Goal: Task Accomplishment & Management: Use online tool/utility

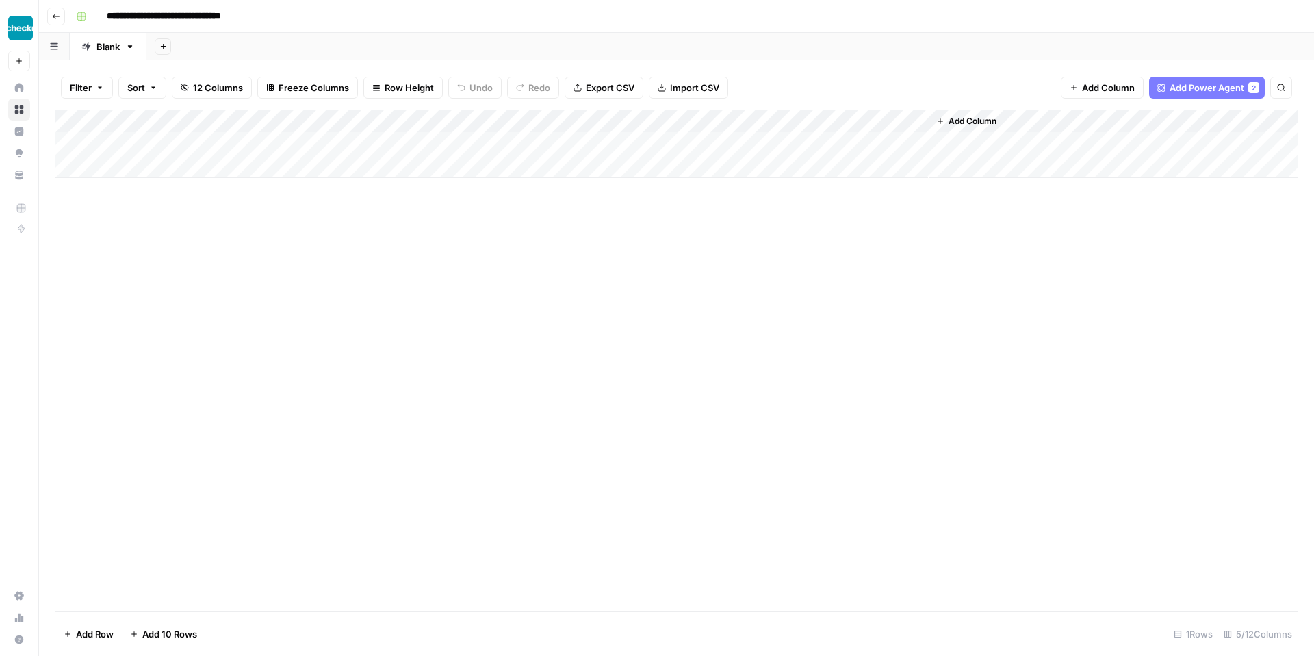
click at [777, 121] on div "Add Column" at bounding box center [676, 144] width 1242 height 68
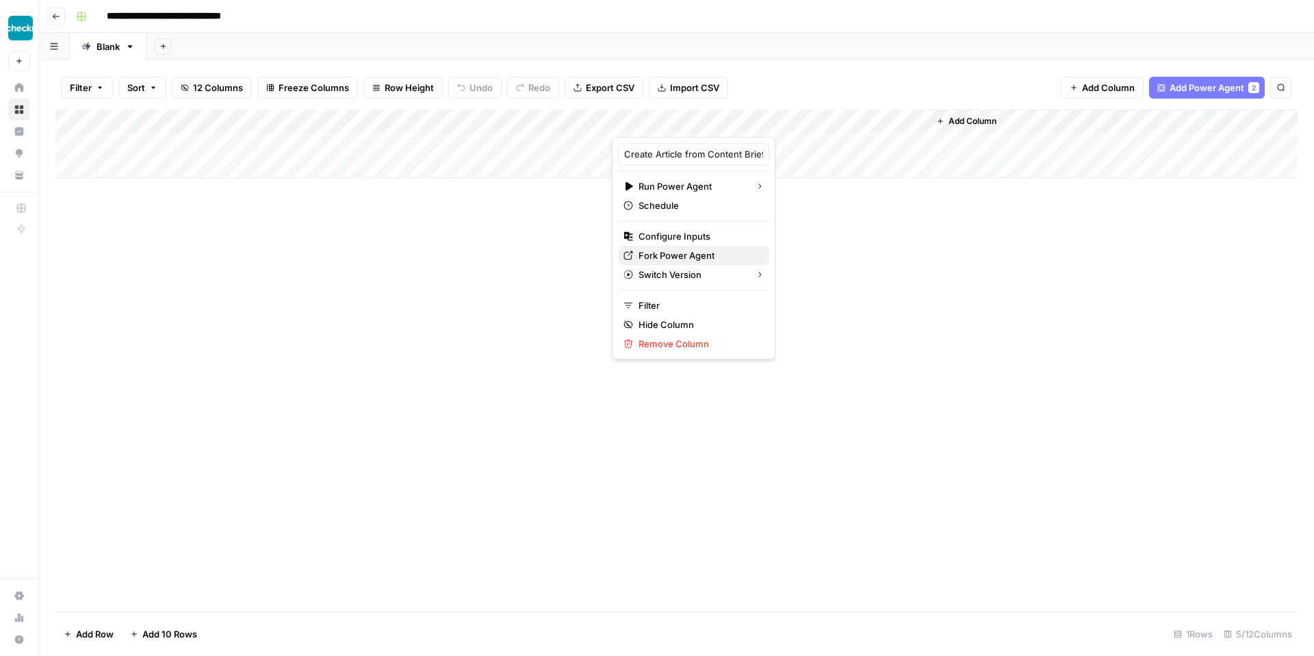
click at [691, 249] on span "Fork Power Agent" at bounding box center [699, 255] width 120 height 14
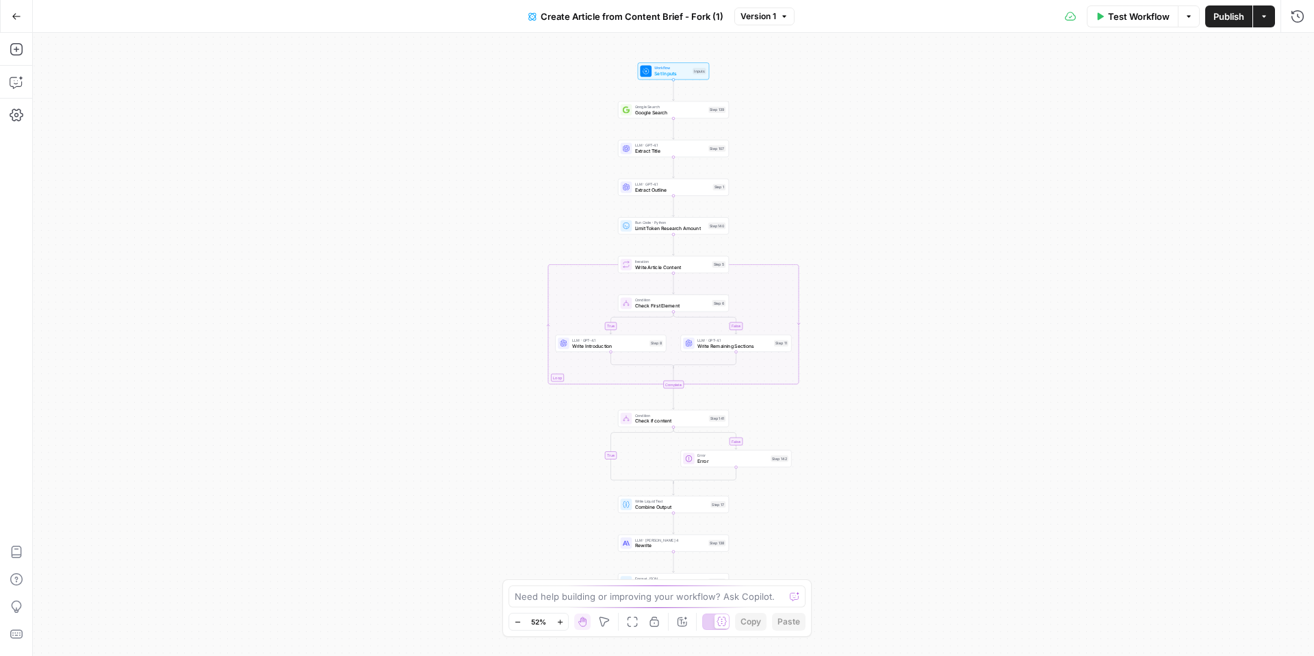
click at [561, 623] on icon "button" at bounding box center [560, 622] width 8 height 8
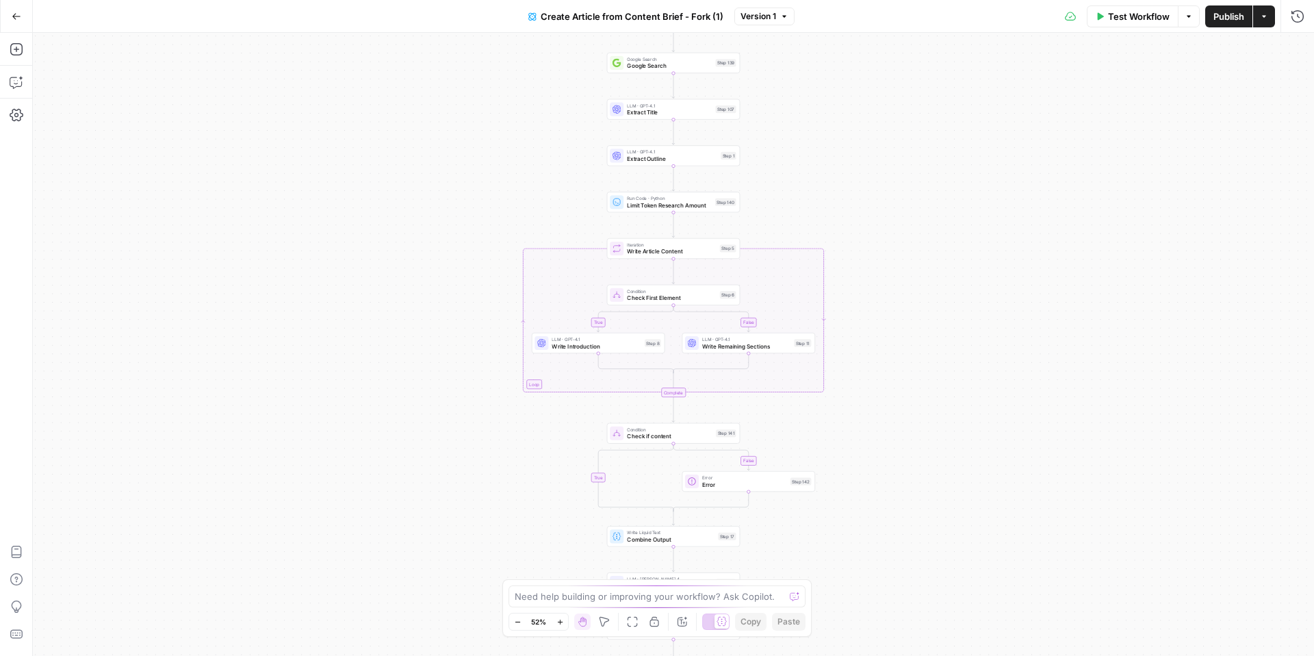
click at [561, 623] on icon "button" at bounding box center [560, 622] width 8 height 8
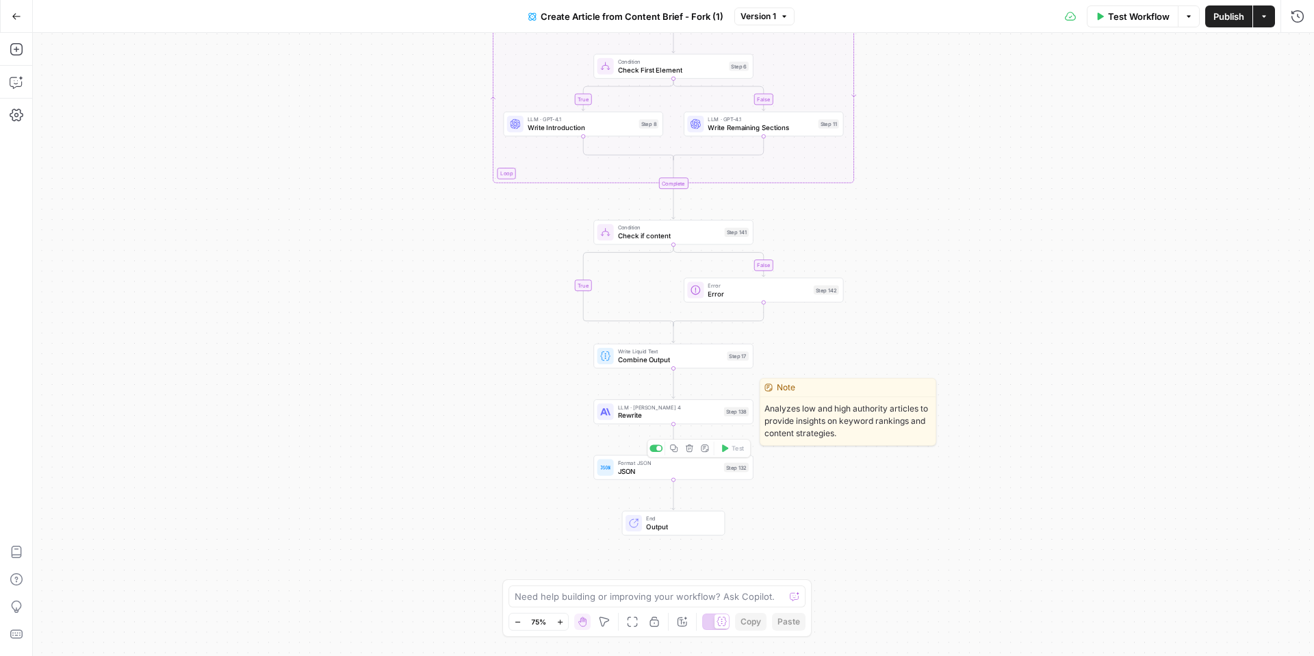
click at [655, 411] on span "Rewrite" at bounding box center [669, 415] width 102 height 10
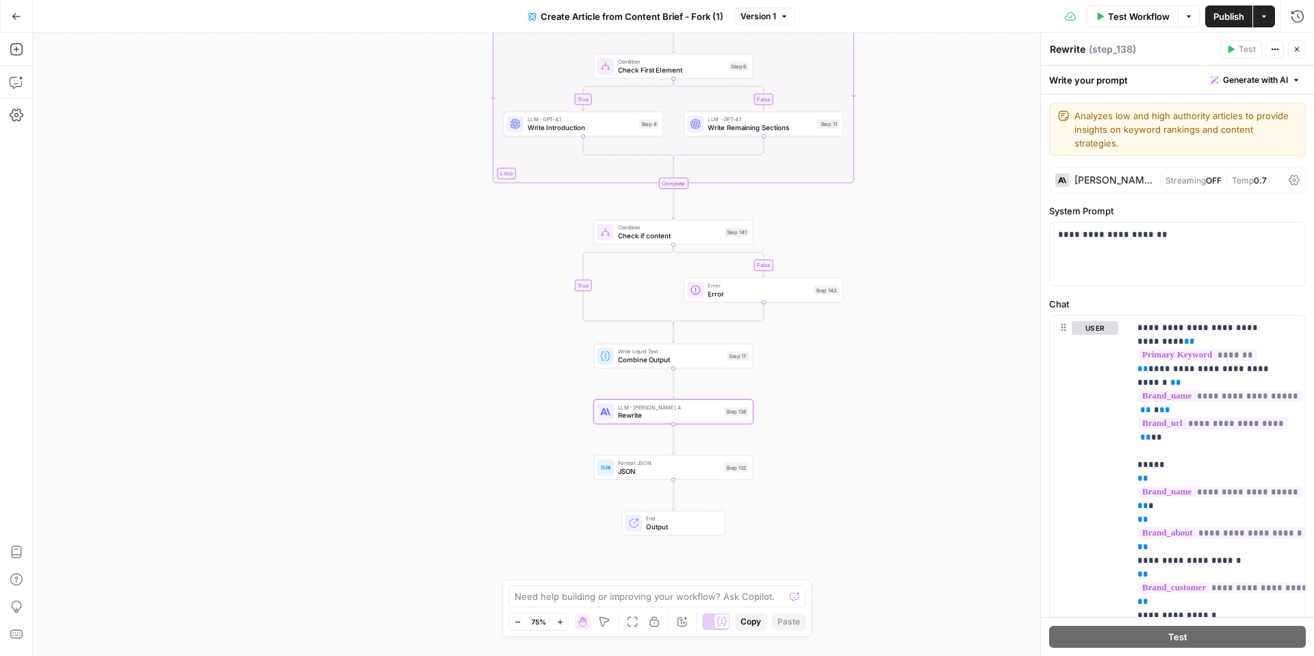
click at [1297, 49] on icon "button" at bounding box center [1297, 49] width 5 height 5
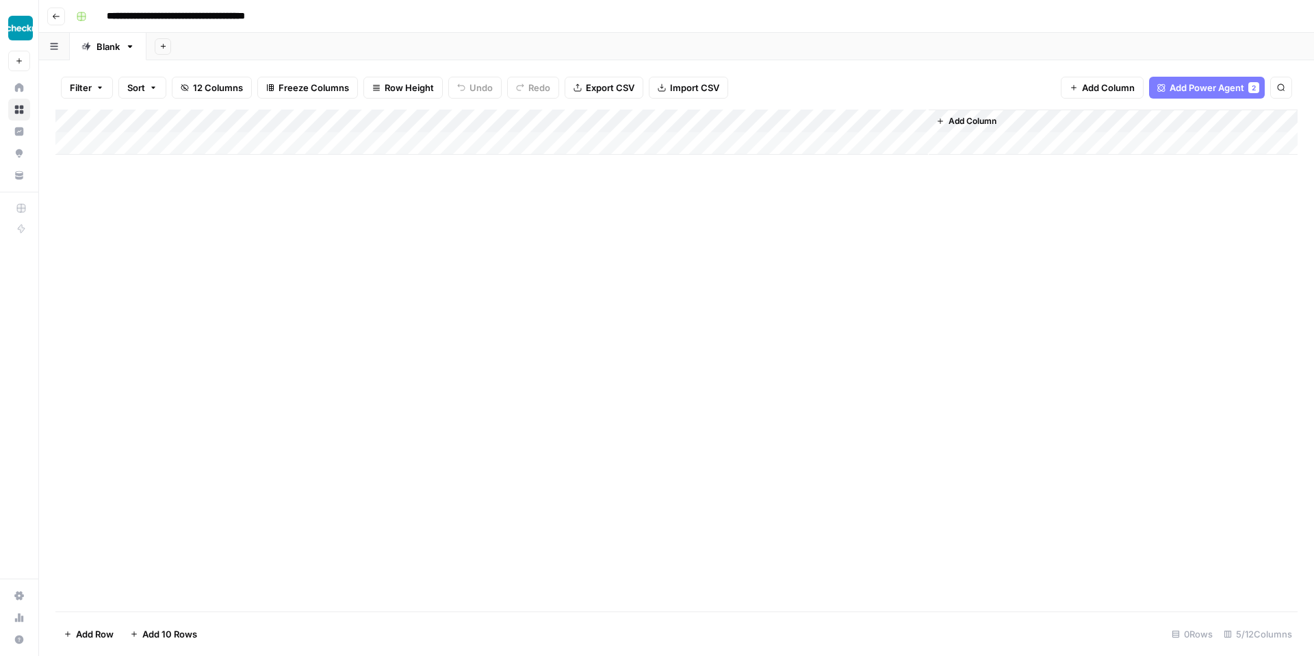
click at [51, 14] on button "Go back" at bounding box center [56, 17] width 18 height 18
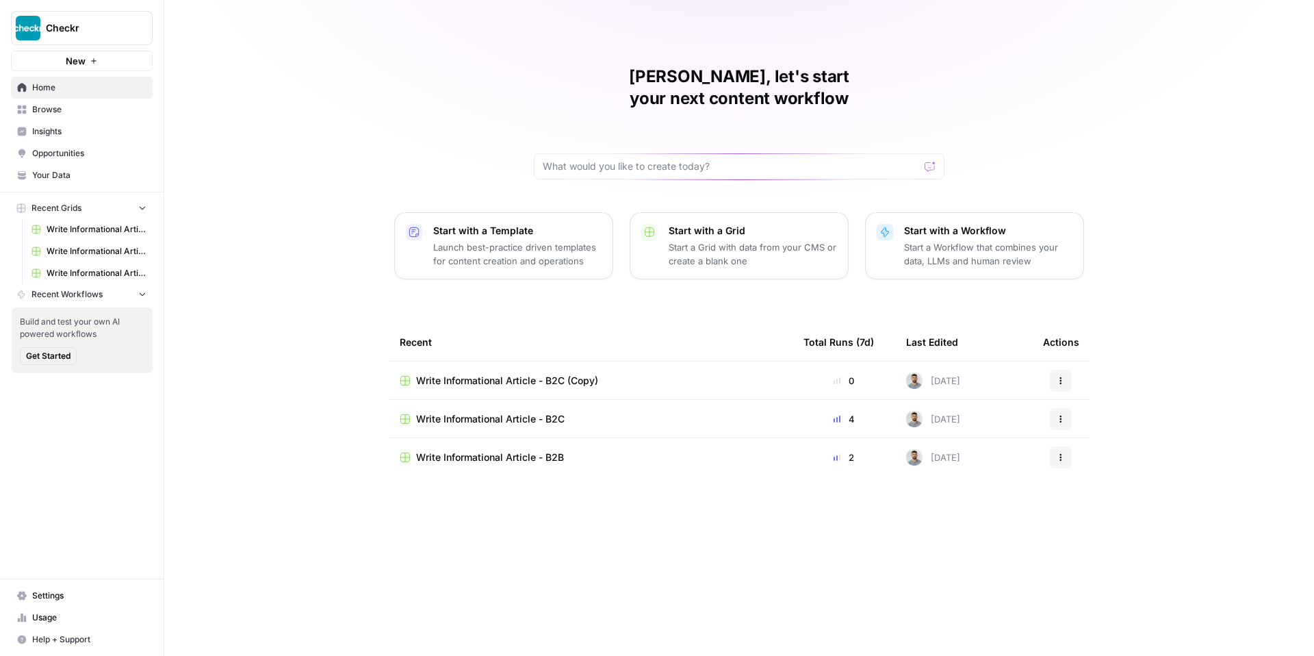
click at [1069, 370] on button "Actions" at bounding box center [1061, 381] width 22 height 22
click at [1083, 419] on span "Delete" at bounding box center [1132, 422] width 110 height 14
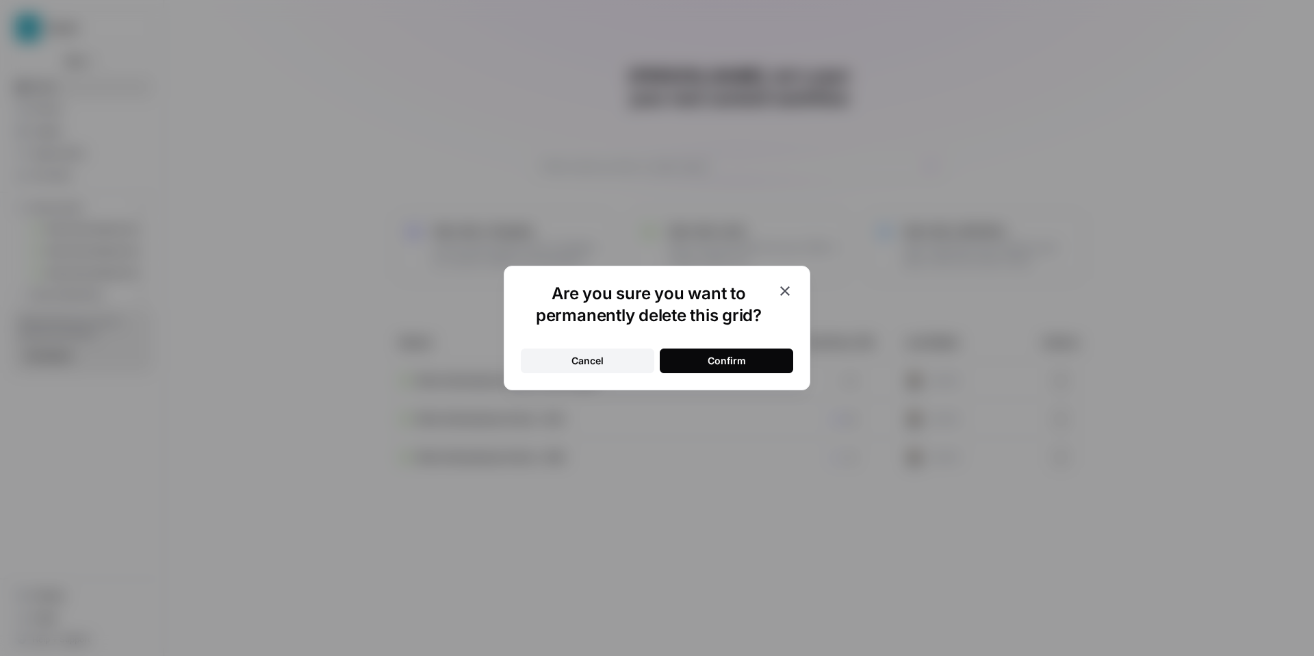
click at [745, 363] on button "Confirm" at bounding box center [726, 360] width 133 height 25
